Goal: Information Seeking & Learning: Learn about a topic

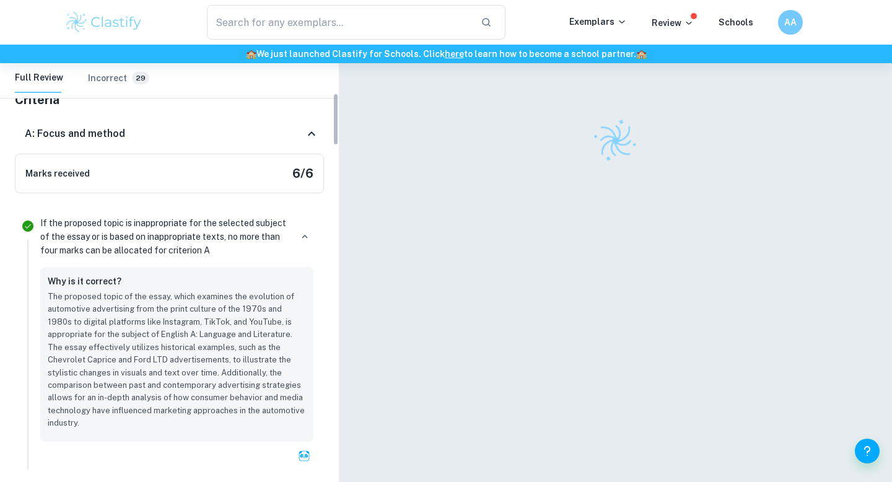
scroll to position [264, 0]
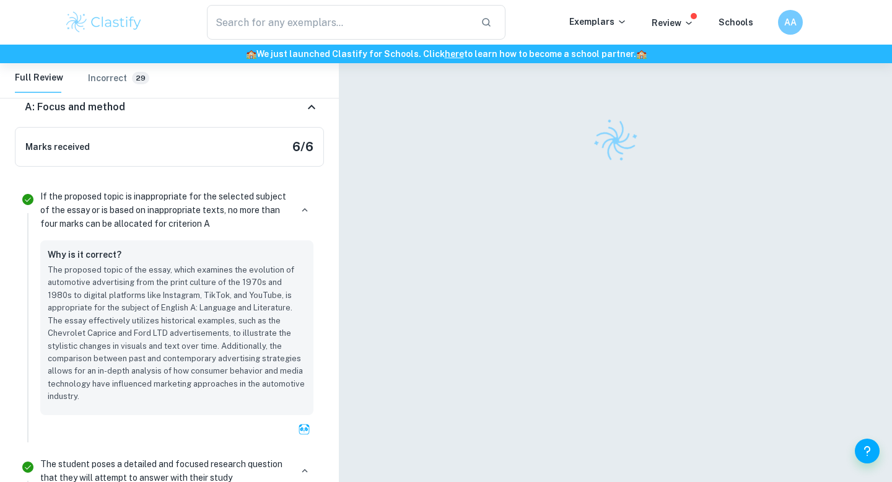
click at [127, 122] on div "A: Focus and method" at bounding box center [169, 107] width 309 height 40
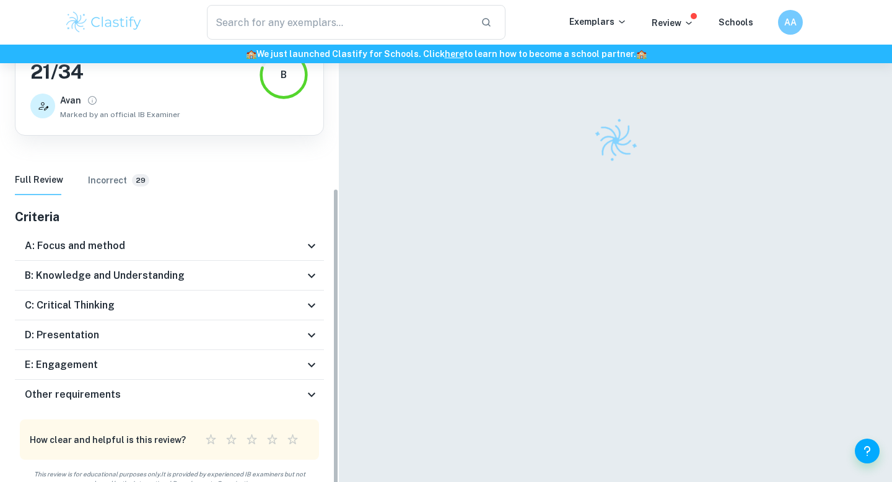
scroll to position [120, 0]
click at [199, 271] on div "B: Knowledge and Understanding" at bounding box center [164, 275] width 279 height 15
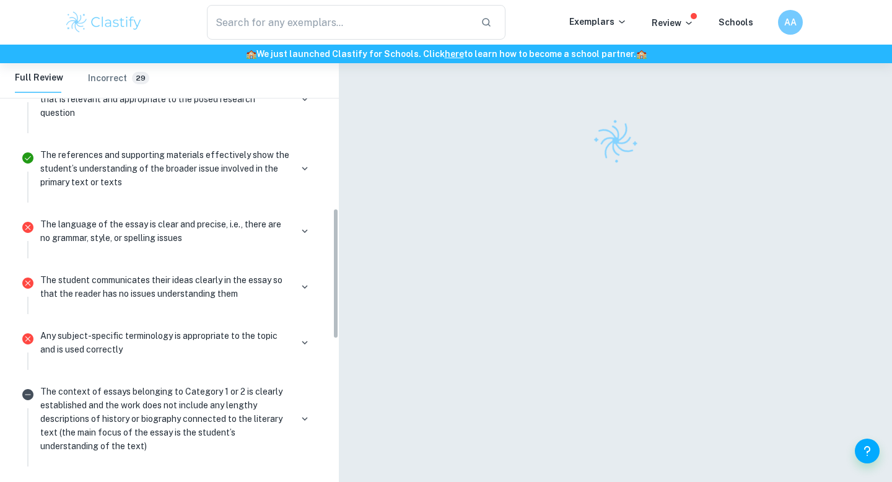
scroll to position [499, 0]
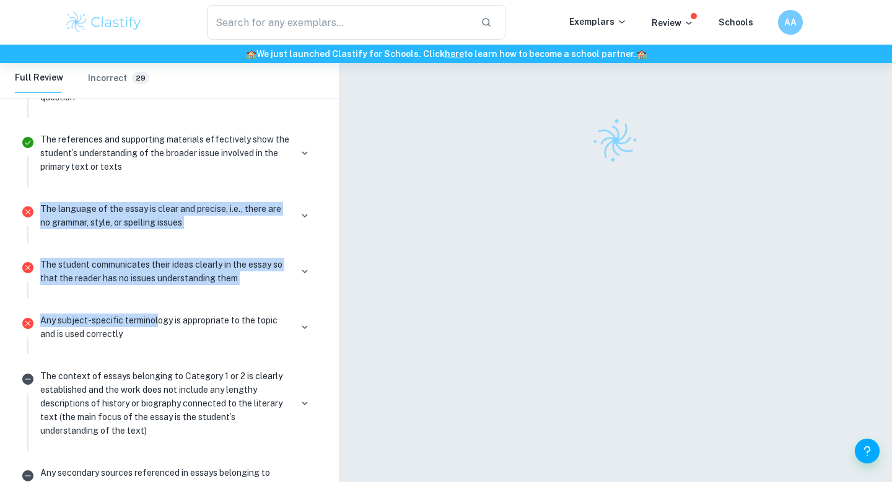
drag, startPoint x: 33, startPoint y: 220, endPoint x: 180, endPoint y: 341, distance: 190.5
click at [177, 336] on ul "If the proposed topic is inappropriate for the selected subject of the essay or…" at bounding box center [169, 387] width 309 height 812
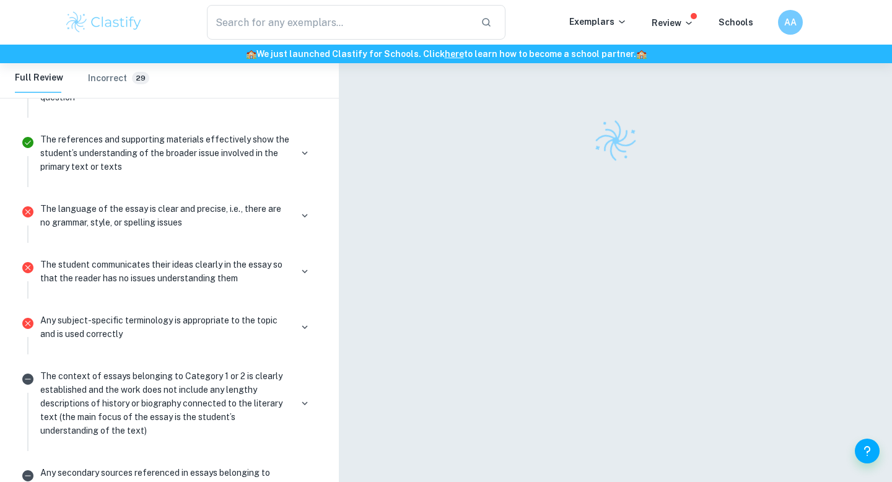
click at [200, 399] on p "The context of essays belonging to Category 1 or 2 is clearly established and t…" at bounding box center [165, 403] width 251 height 68
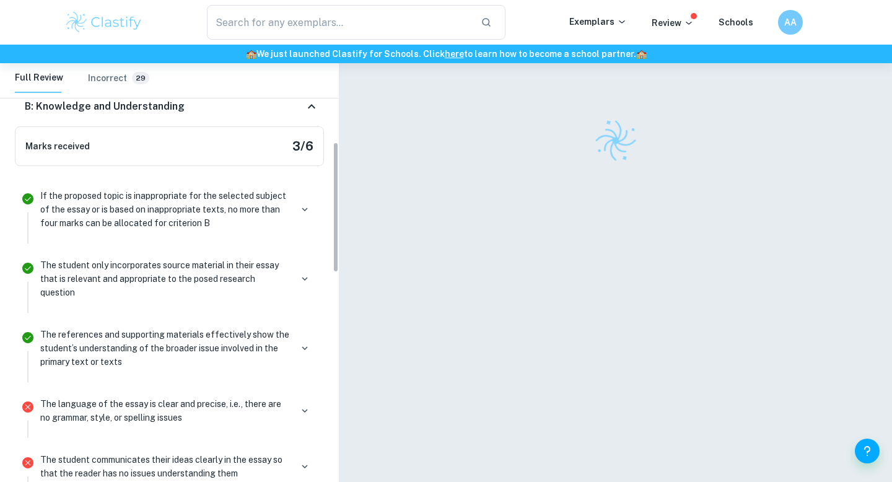
scroll to position [264, 0]
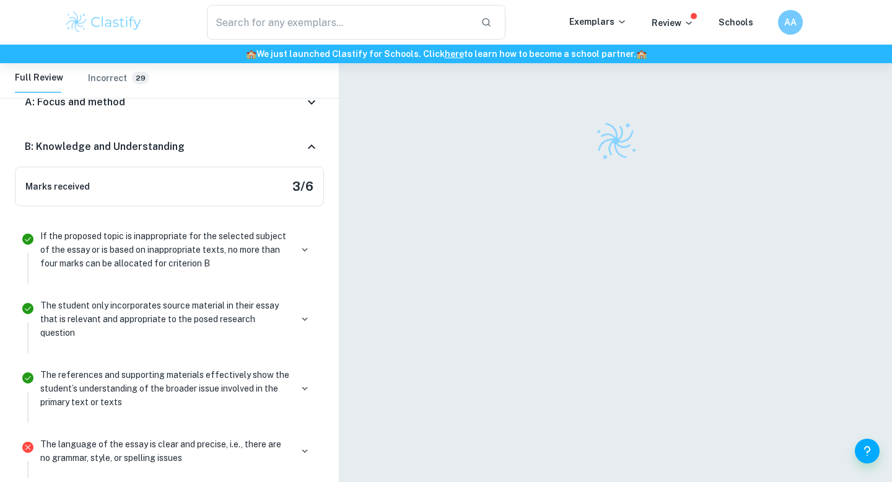
click at [265, 152] on div "B: Knowledge and Understanding" at bounding box center [164, 146] width 279 height 15
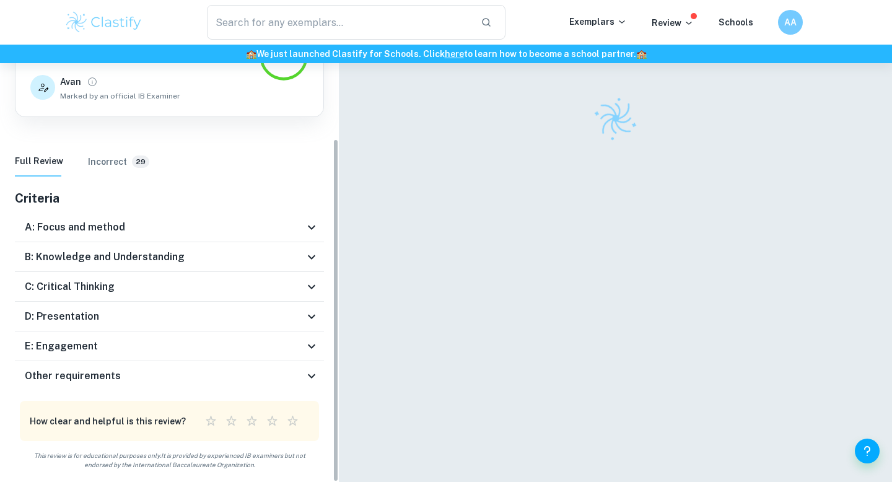
scroll to position [24, 0]
click at [170, 282] on div "C: Critical Thinking" at bounding box center [164, 286] width 279 height 15
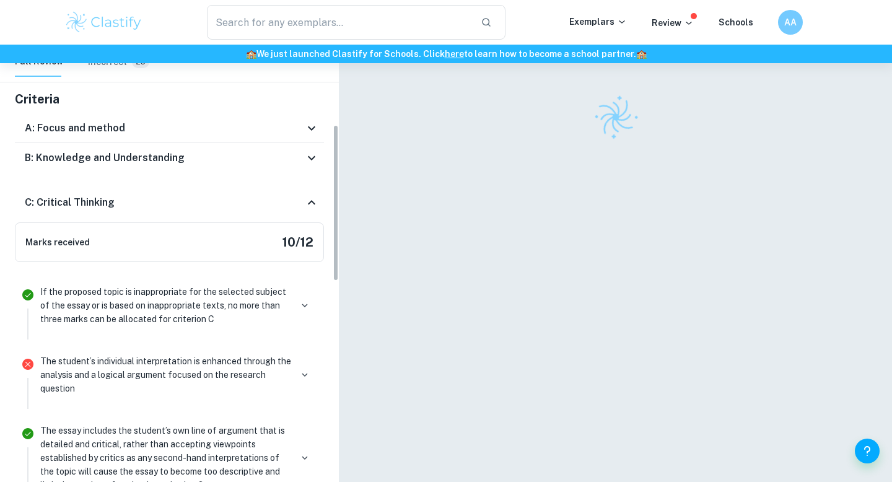
scroll to position [224, 0]
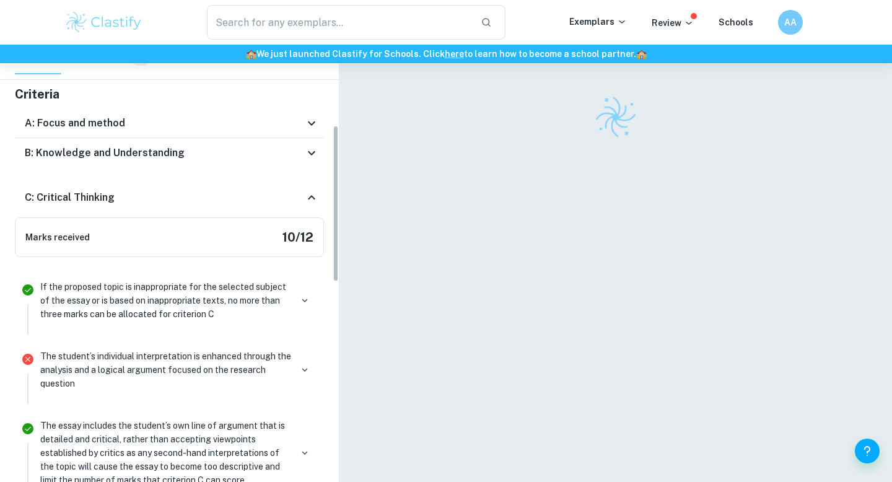
click at [253, 203] on div "C: Critical Thinking" at bounding box center [164, 197] width 279 height 15
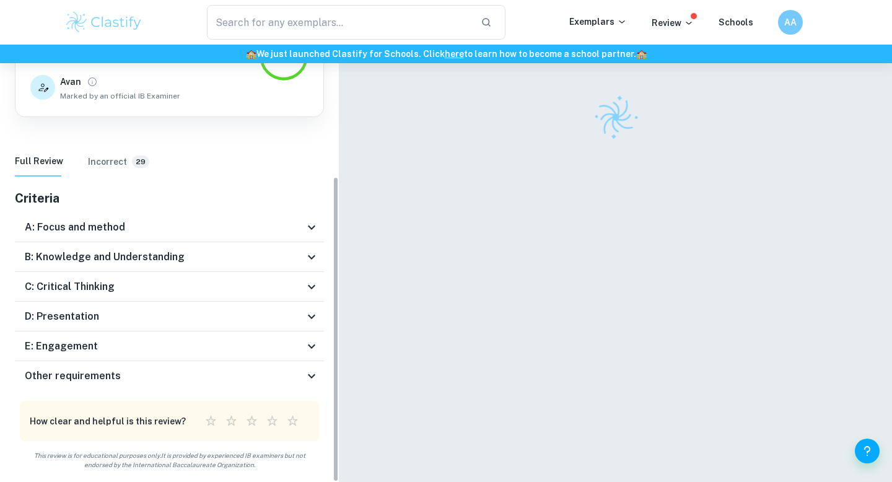
scroll to position [63, 0]
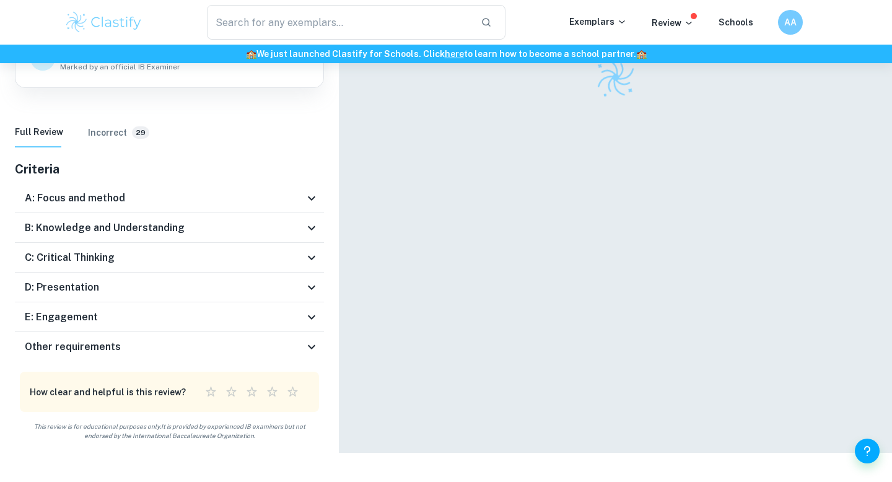
click at [144, 292] on div "D: Presentation" at bounding box center [164, 287] width 279 height 15
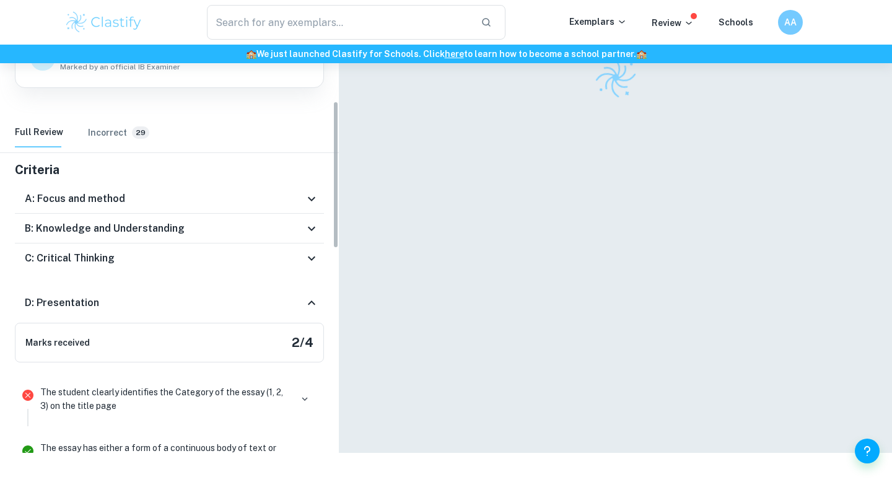
scroll to position [282, 0]
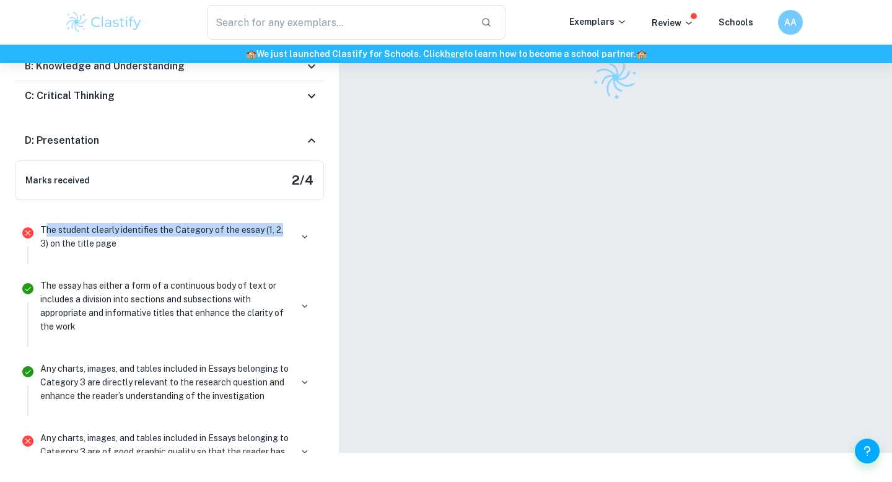
drag, startPoint x: 43, startPoint y: 229, endPoint x: 281, endPoint y: 234, distance: 238.6
click at [281, 234] on p "The student clearly identifies the Category of the essay (1, 2, 3) on the title…" at bounding box center [165, 236] width 251 height 27
click at [92, 247] on p "The student clearly identifies the Category of the essay (1, 2, 3) on the title…" at bounding box center [165, 236] width 251 height 27
click at [312, 234] on button "button" at bounding box center [304, 236] width 17 height 17
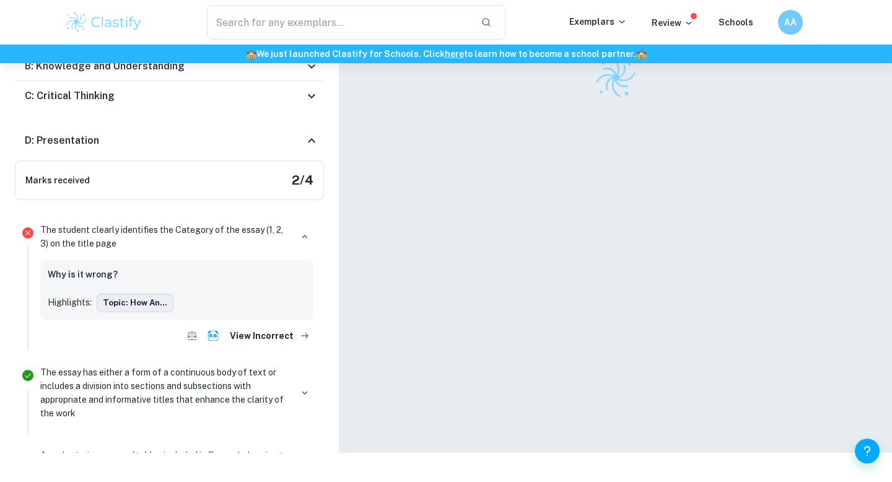
click at [125, 309] on button "Topic: How an..." at bounding box center [135, 303] width 77 height 19
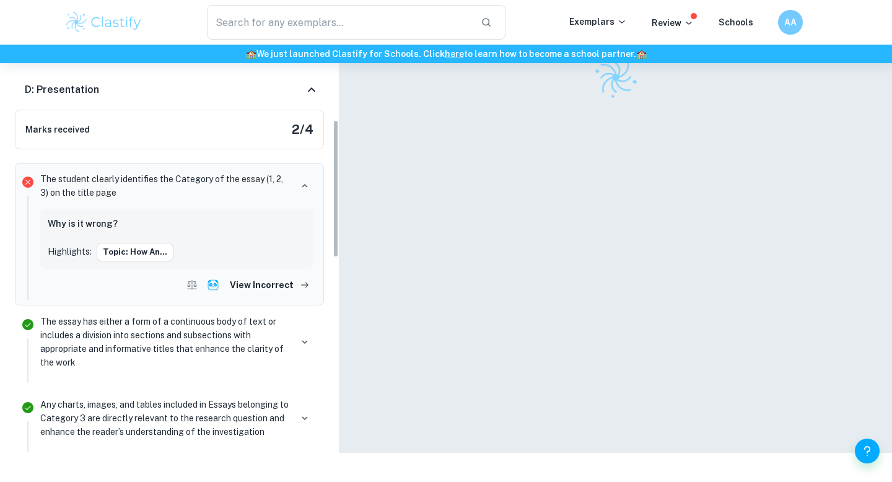
scroll to position [330, 0]
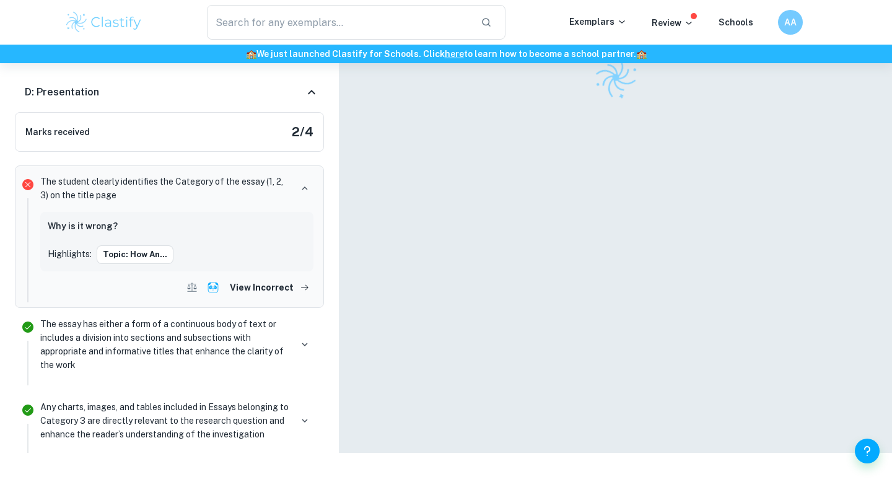
click at [296, 134] on h5 "2 / 4" at bounding box center [303, 132] width 22 height 19
click at [303, 99] on div "D: Presentation" at bounding box center [164, 92] width 279 height 15
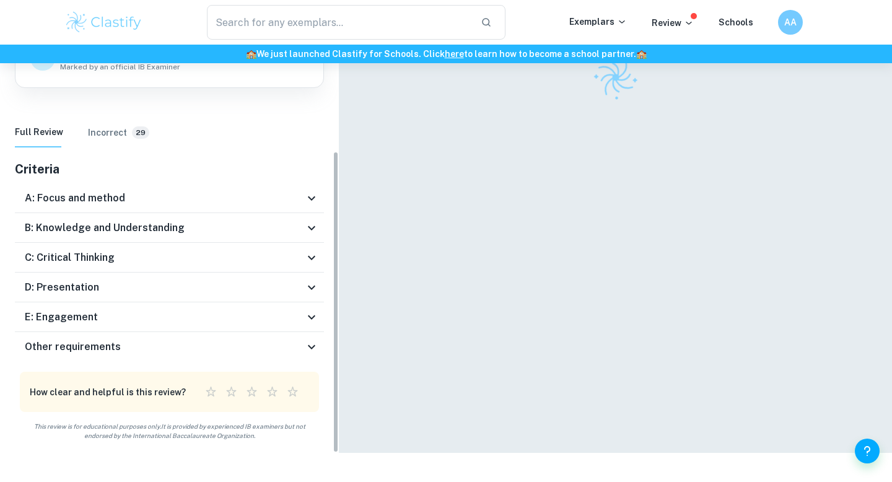
scroll to position [120, 0]
click at [160, 320] on div "E: Engagement" at bounding box center [164, 317] width 279 height 15
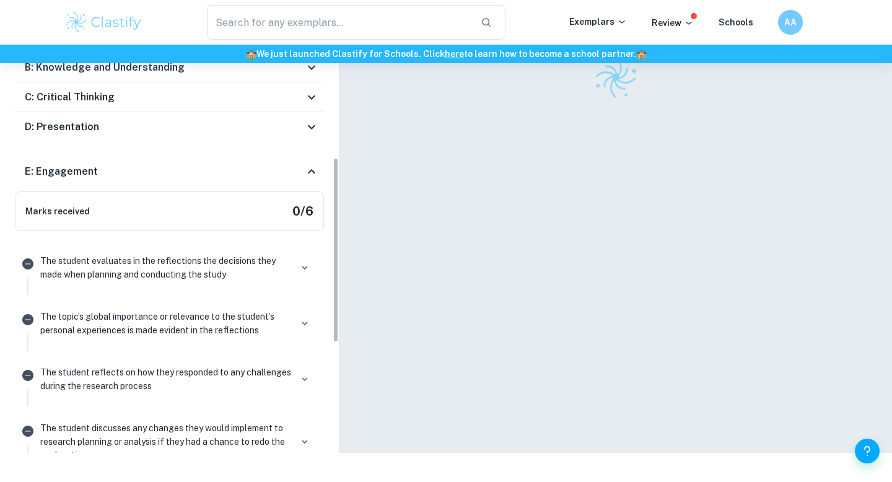
scroll to position [265, 0]
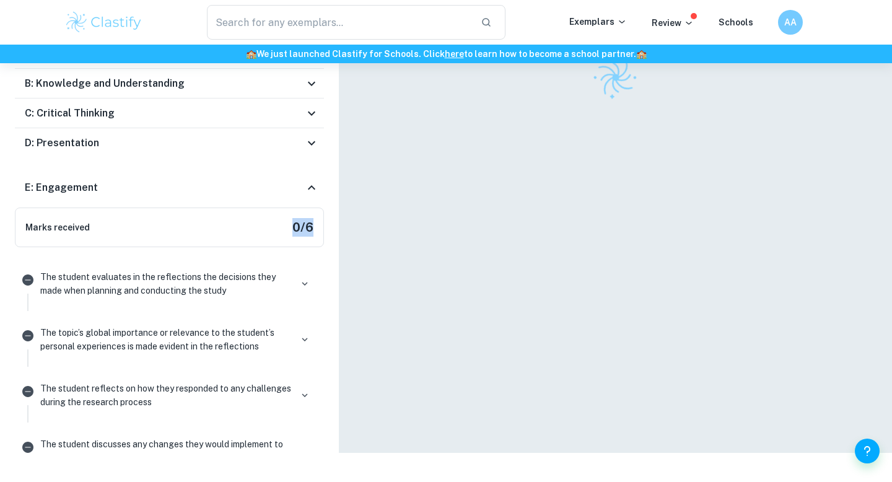
drag, startPoint x: 296, startPoint y: 222, endPoint x: 351, endPoint y: 222, distance: 55.1
click at [350, 222] on div "Home Dashboard Reviews English A (Lang & Lit) EE English A (Lang & Lit) EE Revi…" at bounding box center [446, 226] width 892 height 453
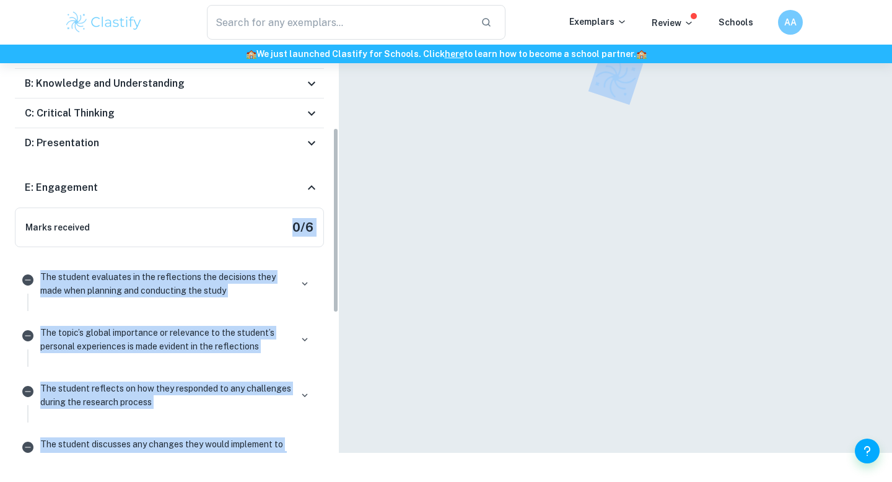
drag, startPoint x: 246, startPoint y: 266, endPoint x: 231, endPoint y: 272, distance: 15.9
click at [245, 266] on div "The student evaluates in the reflections the decisions they made when planning …" at bounding box center [176, 288] width 283 height 45
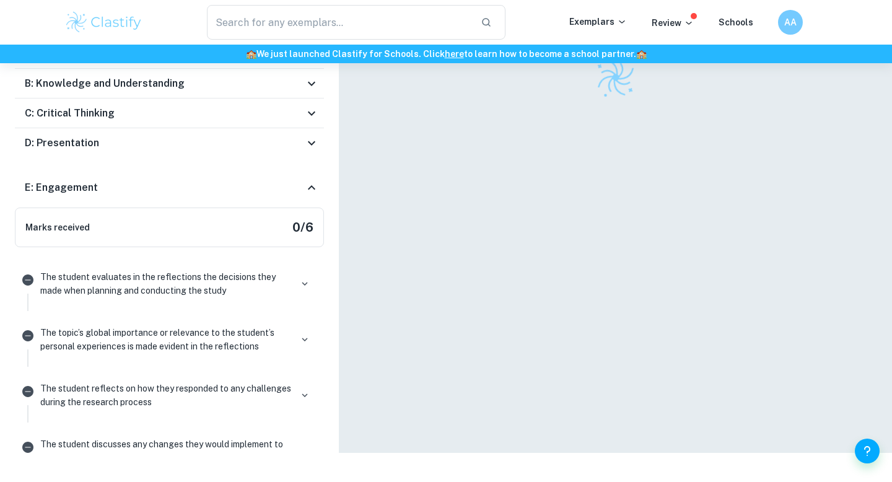
click at [225, 191] on div "E: Engagement" at bounding box center [164, 187] width 279 height 15
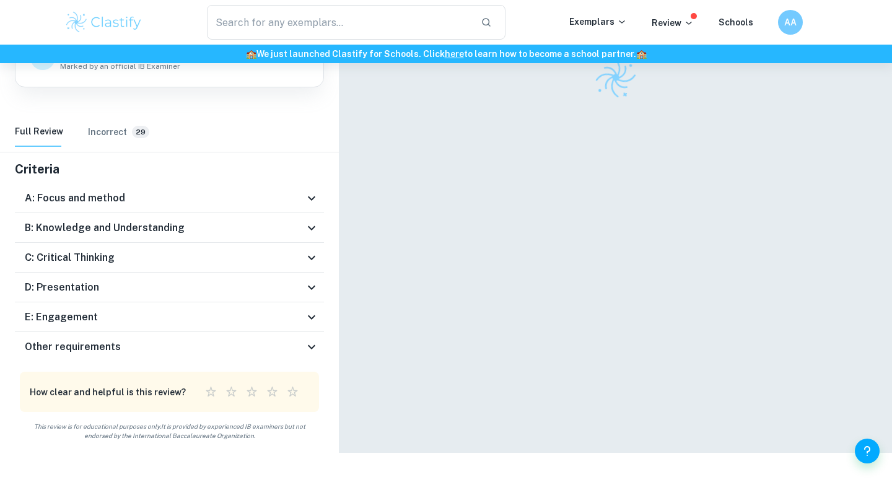
scroll to position [120, 0]
click at [293, 125] on div "Full Review Incorrect 29" at bounding box center [169, 133] width 309 height 30
click at [128, 222] on h6 "B: Knowledge and Understanding" at bounding box center [105, 228] width 160 height 15
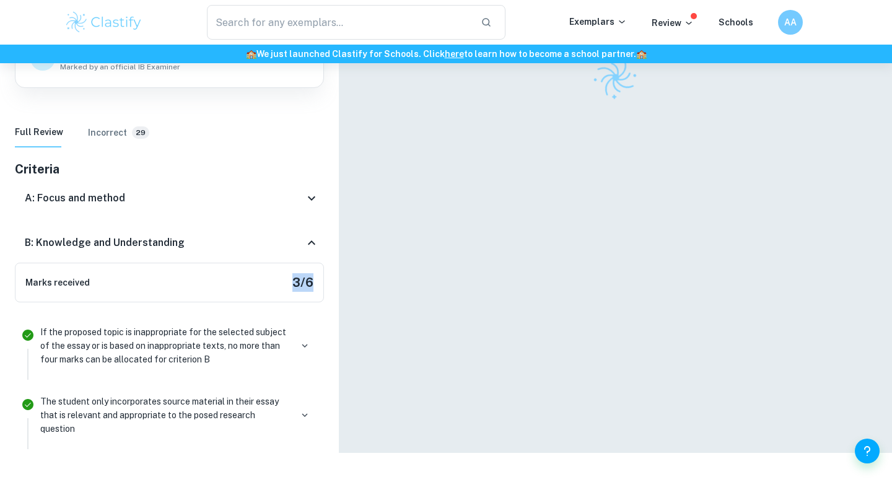
drag, startPoint x: 287, startPoint y: 291, endPoint x: 331, endPoint y: 290, distance: 44.0
click at [310, 317] on li "If the proposed topic is inappropriate for the selected subject of the essay or…" at bounding box center [169, 350] width 309 height 69
click at [300, 240] on div "B: Knowledge and Understanding" at bounding box center [164, 242] width 279 height 15
